Goal: Navigation & Orientation: Find specific page/section

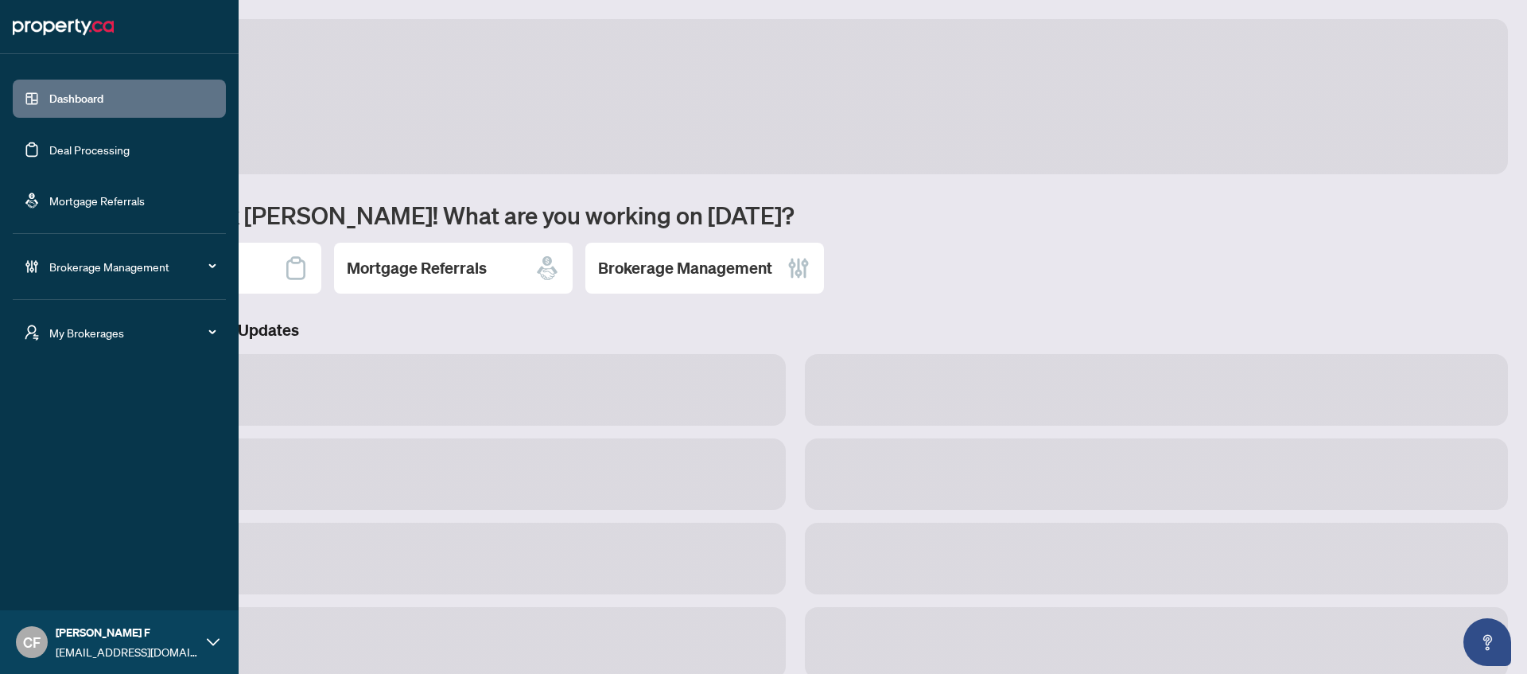
click at [116, 333] on span "My Brokerages" at bounding box center [131, 333] width 165 height 18
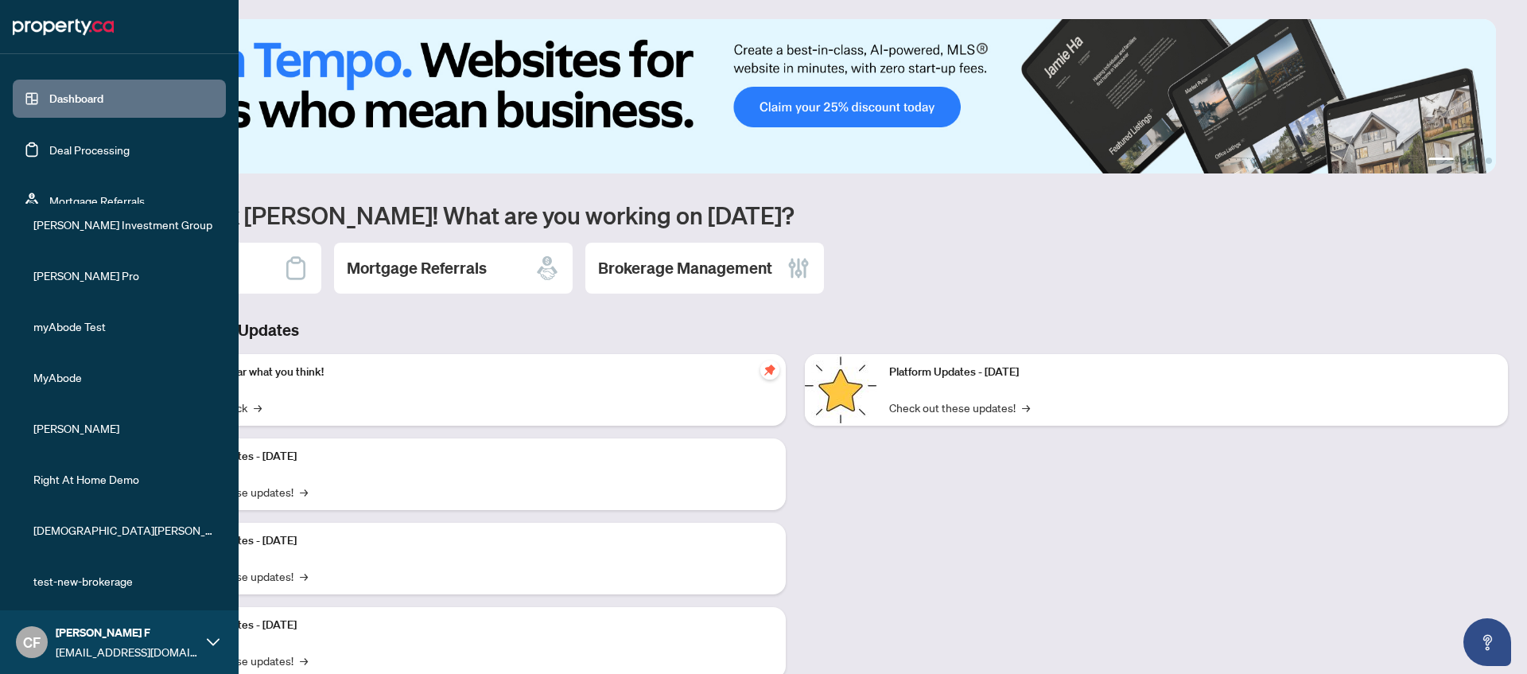
scroll to position [283, 0]
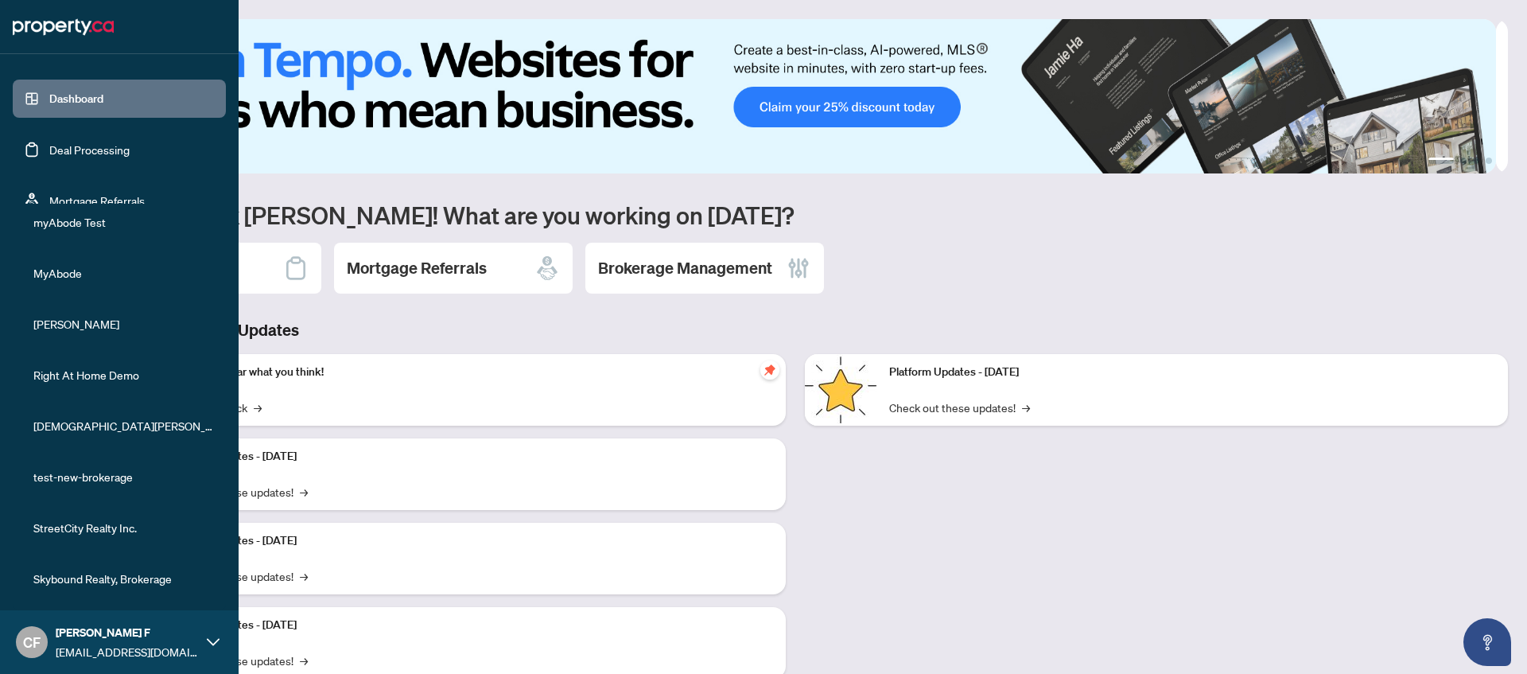
click at [99, 581] on span "Skybound Realty, Brokerage" at bounding box center [123, 579] width 181 height 18
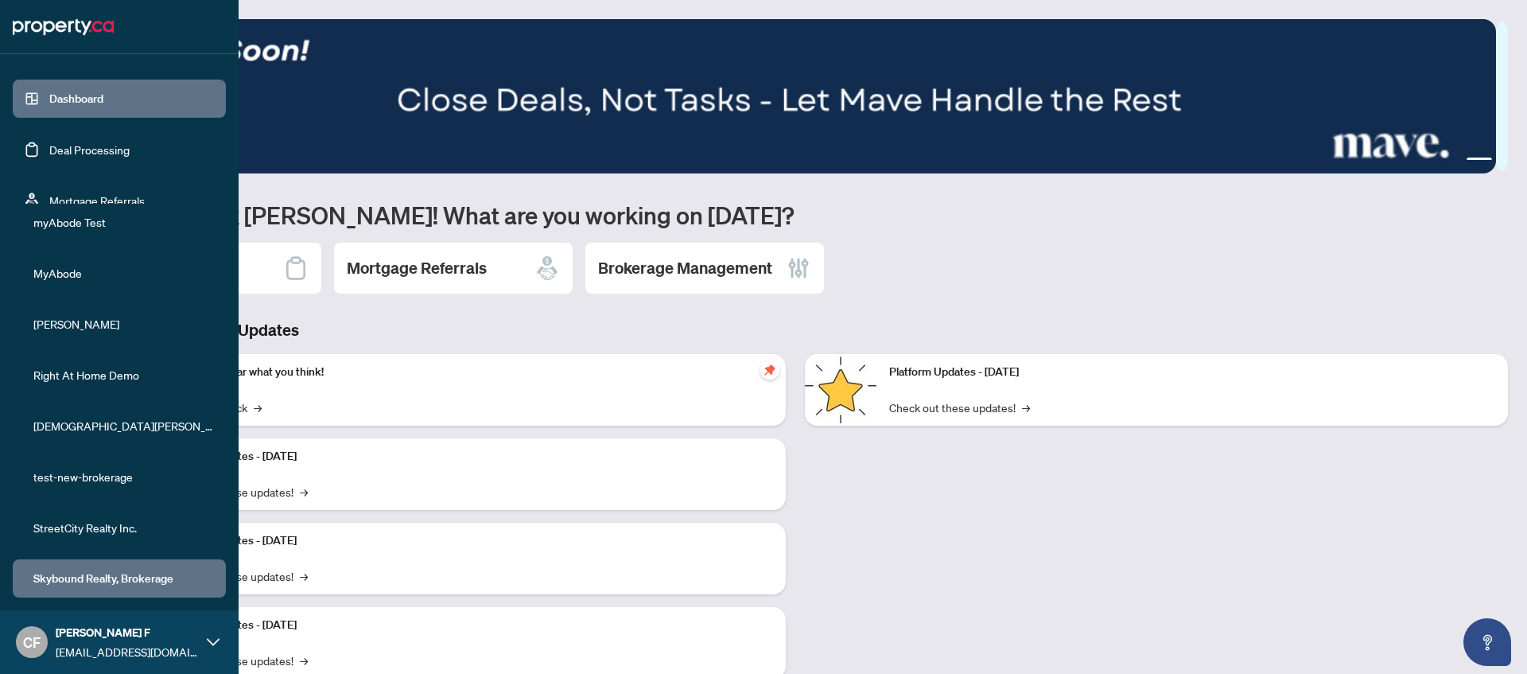
click at [103, 106] on link "Dashboard" at bounding box center [76, 98] width 54 height 14
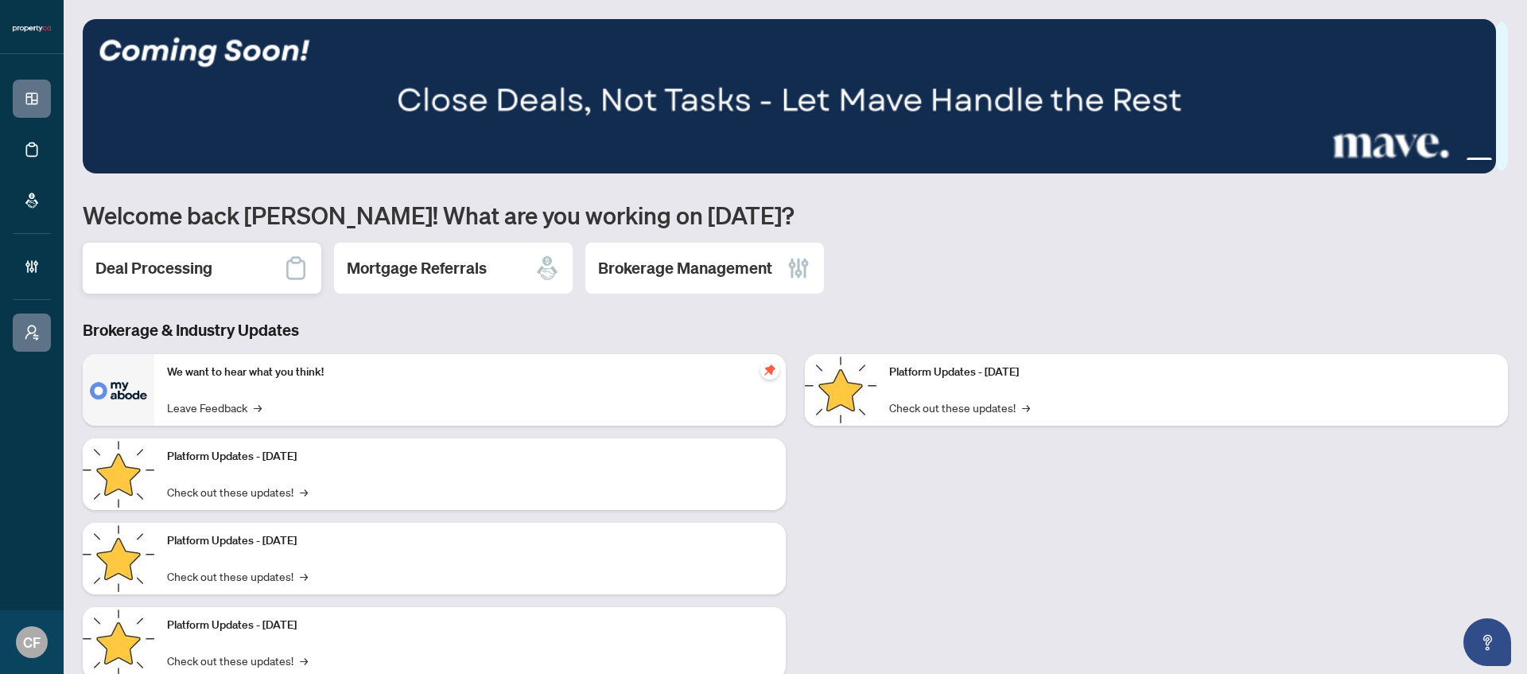
scroll to position [0, 0]
click at [278, 281] on div "Deal Processing" at bounding box center [202, 268] width 239 height 51
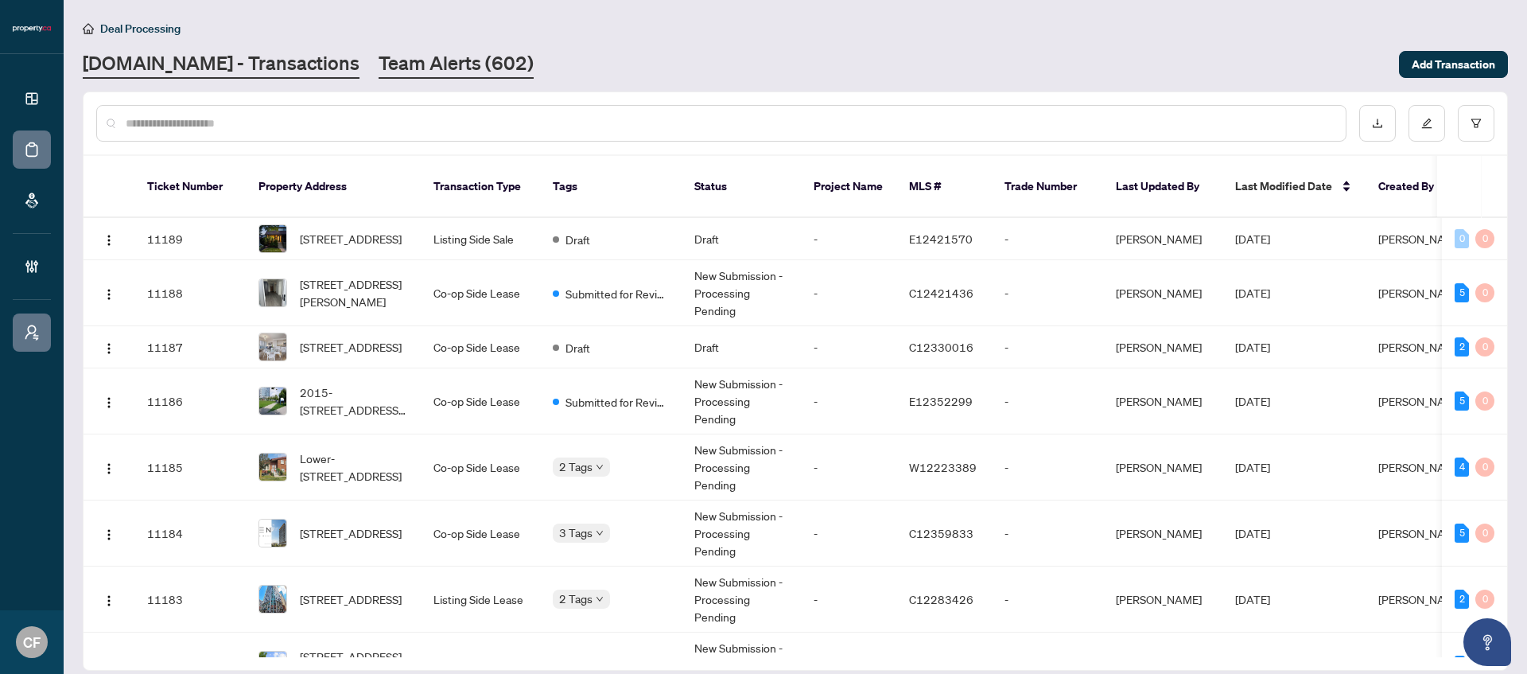
click at [412, 65] on link "Team Alerts (602)" at bounding box center [456, 64] width 155 height 29
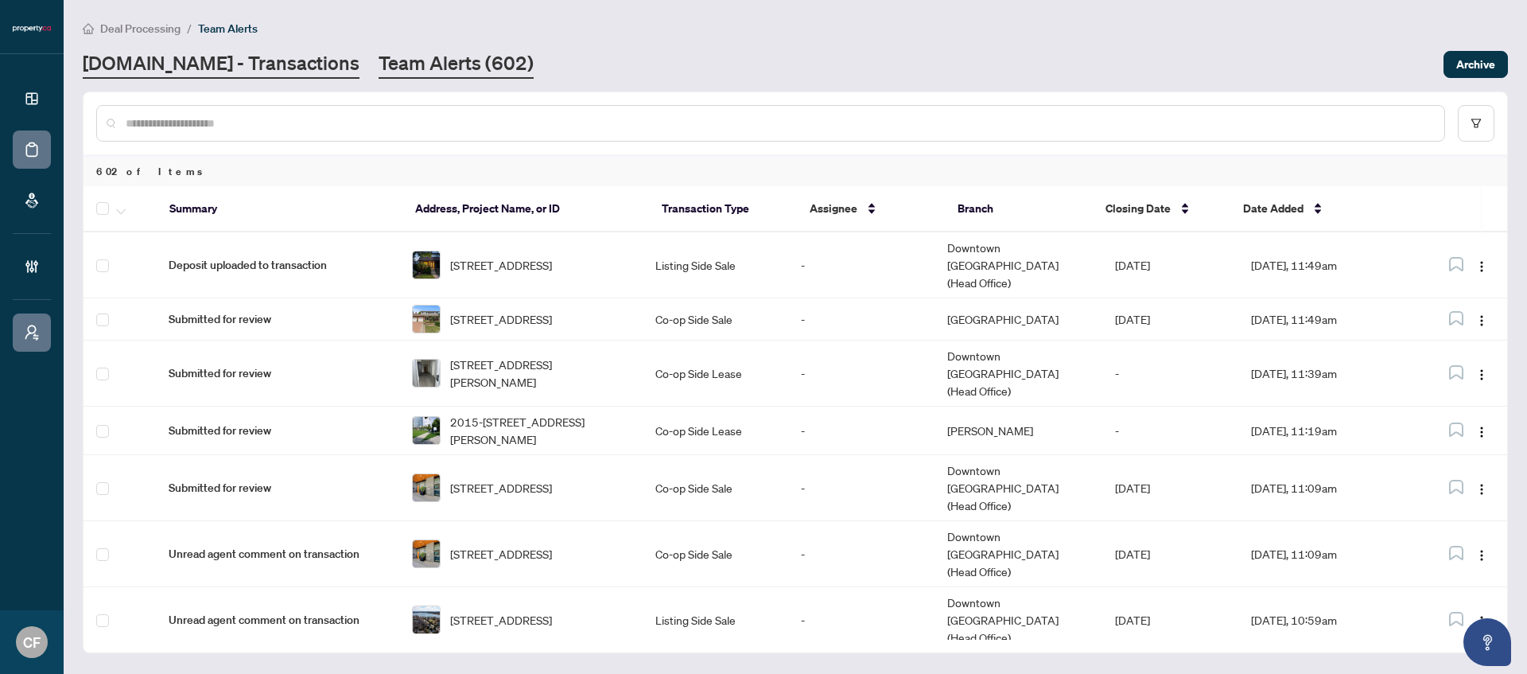
click at [270, 63] on link "Property.ca - Transactions" at bounding box center [221, 64] width 277 height 29
